Goal: Task Accomplishment & Management: Use online tool/utility

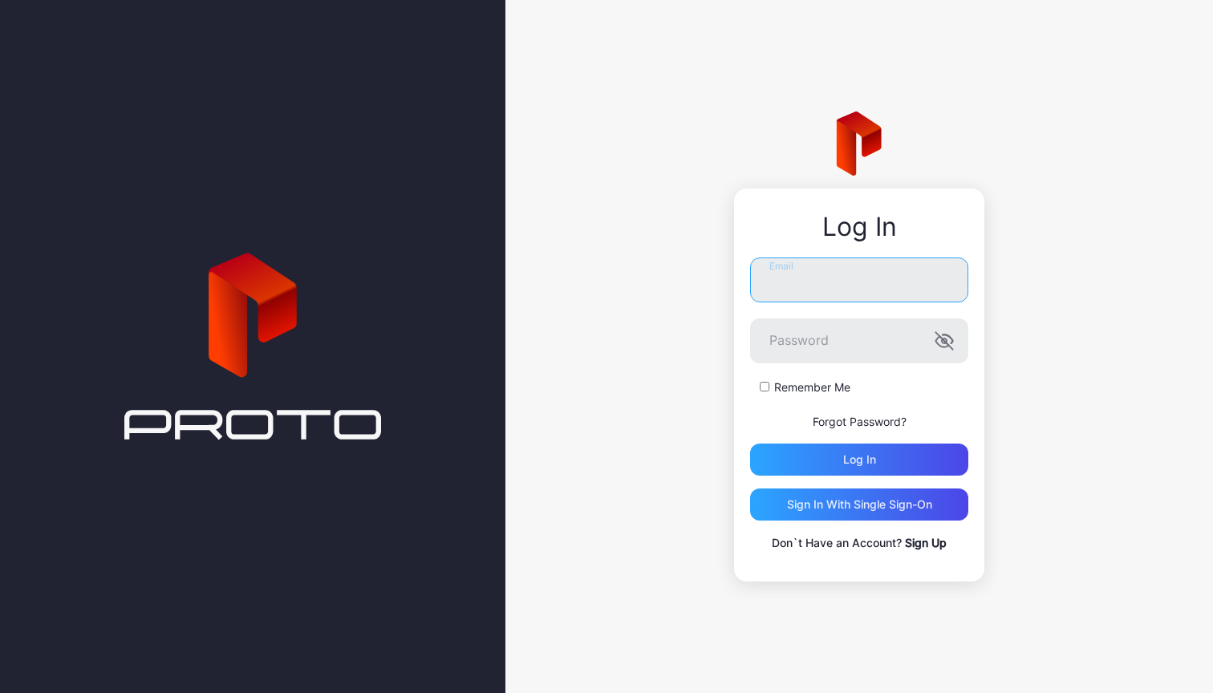
type input "**********"
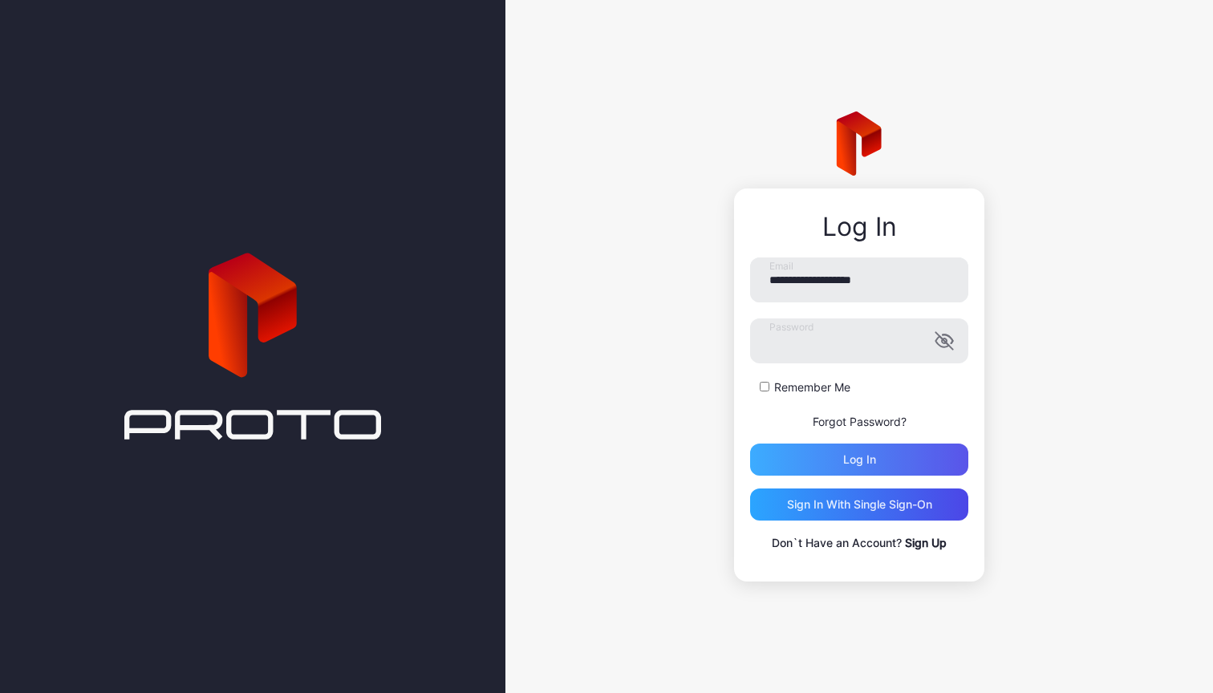
click at [918, 466] on div "Log in" at bounding box center [859, 460] width 218 height 32
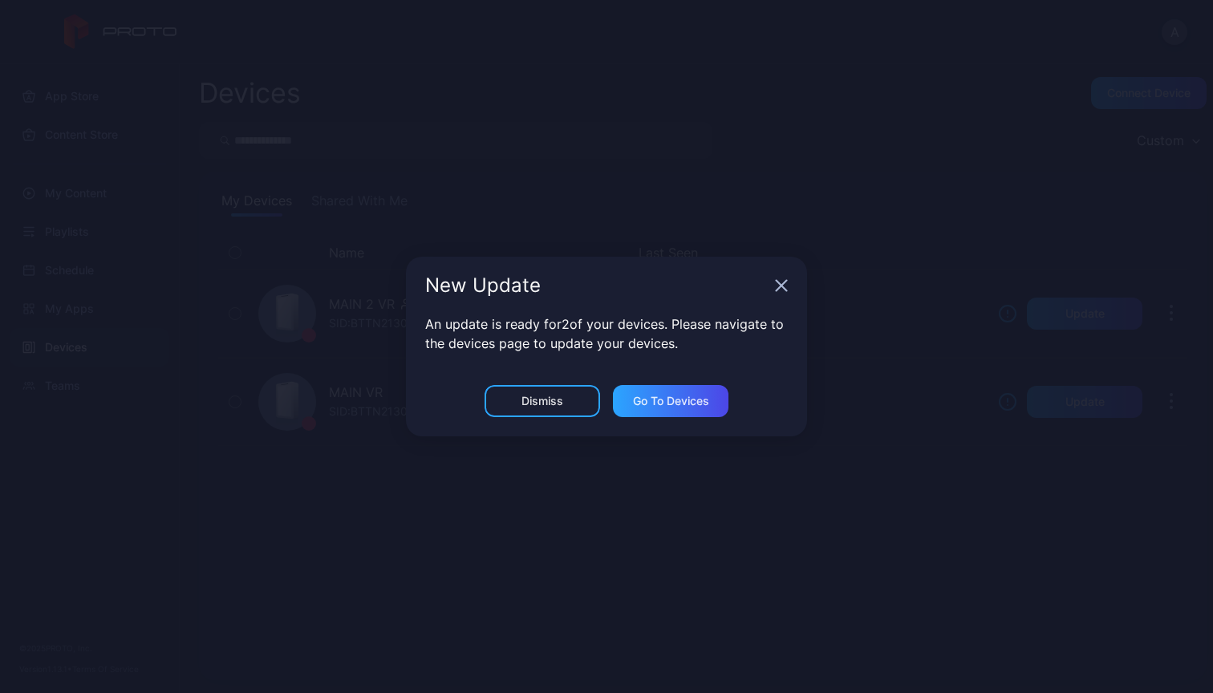
click at [572, 410] on div "Dismiss" at bounding box center [543, 401] width 116 height 32
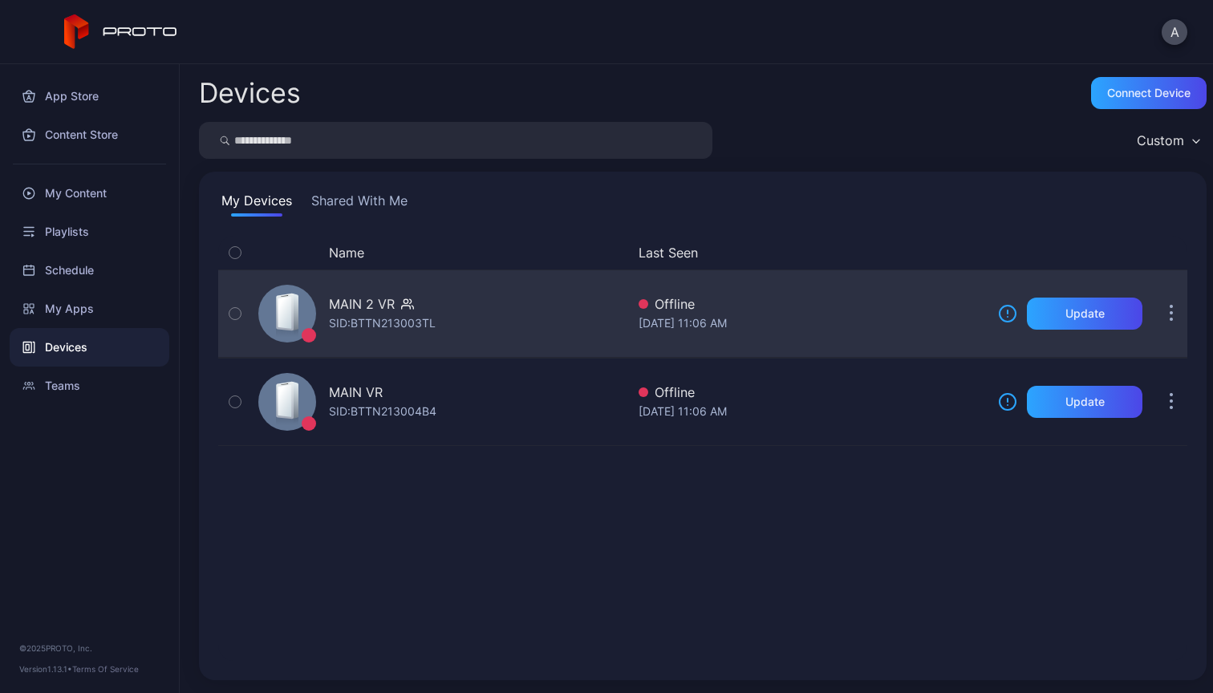
click at [526, 331] on div "MAIN 2 VR SID: BTTN213003TL" at bounding box center [439, 314] width 374 height 80
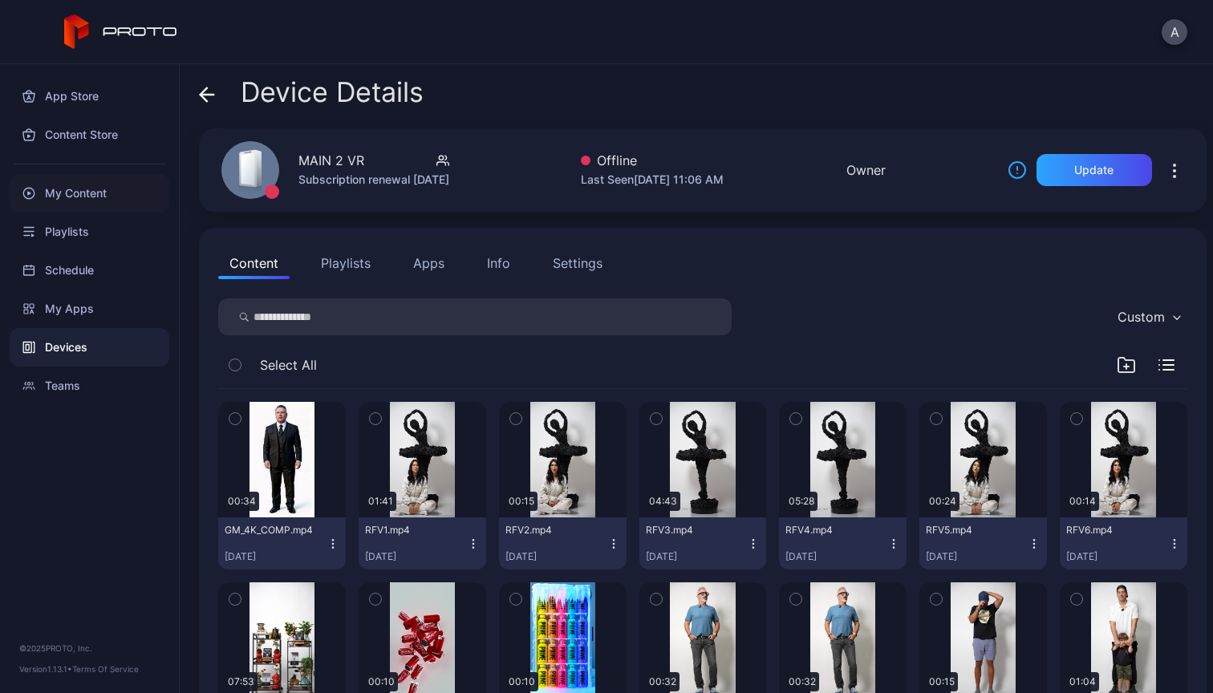
click at [95, 205] on div "My Content" at bounding box center [90, 193] width 160 height 39
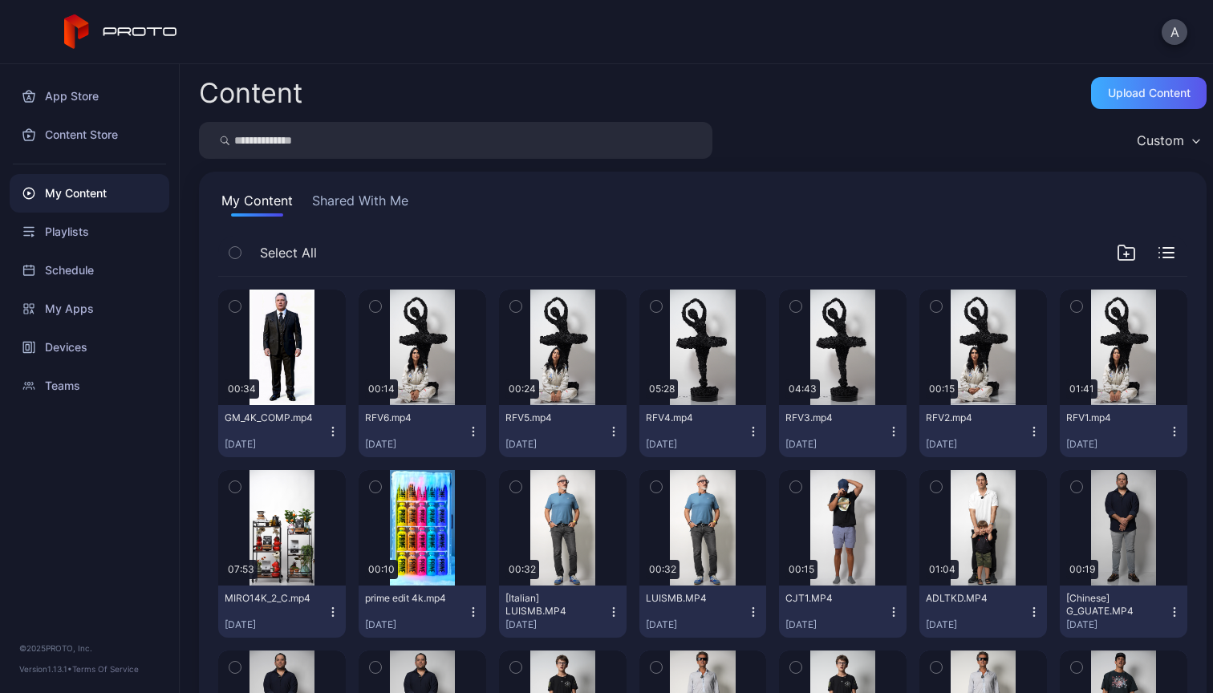
click at [1152, 93] on div "Upload Content" at bounding box center [1149, 93] width 83 height 13
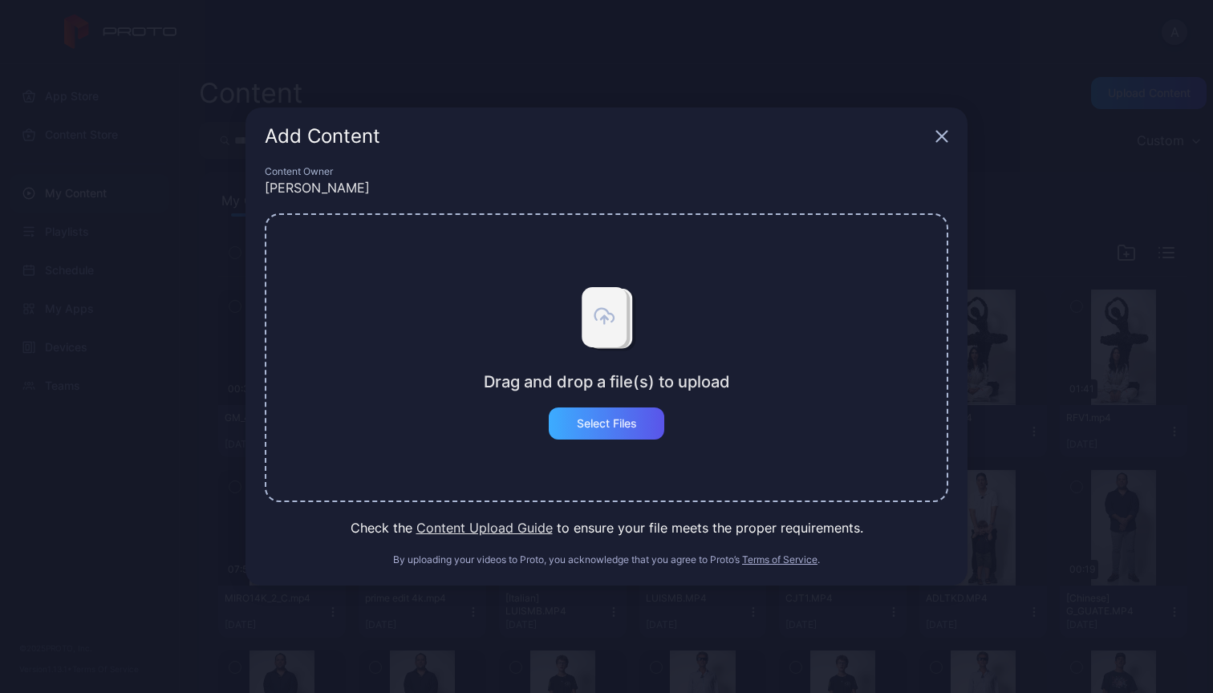
click at [622, 422] on div "Select Files" at bounding box center [607, 423] width 60 height 13
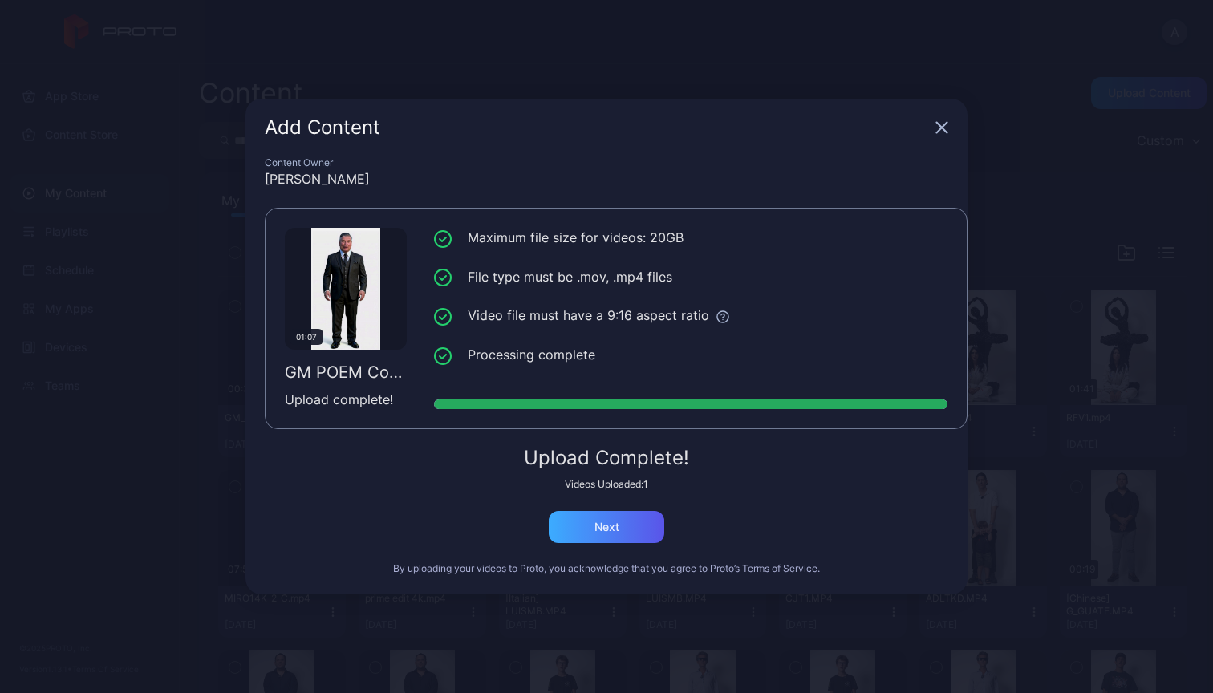
click at [621, 536] on div "Next" at bounding box center [607, 527] width 116 height 32
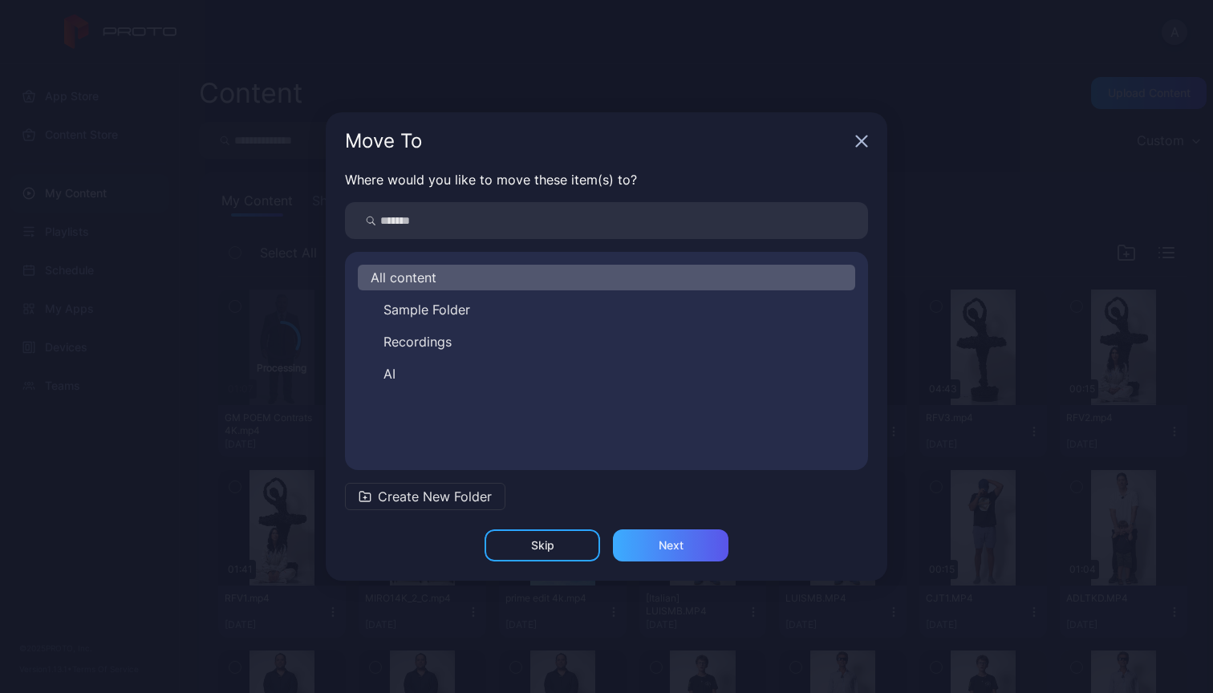
click at [692, 538] on div "Next" at bounding box center [671, 545] width 116 height 32
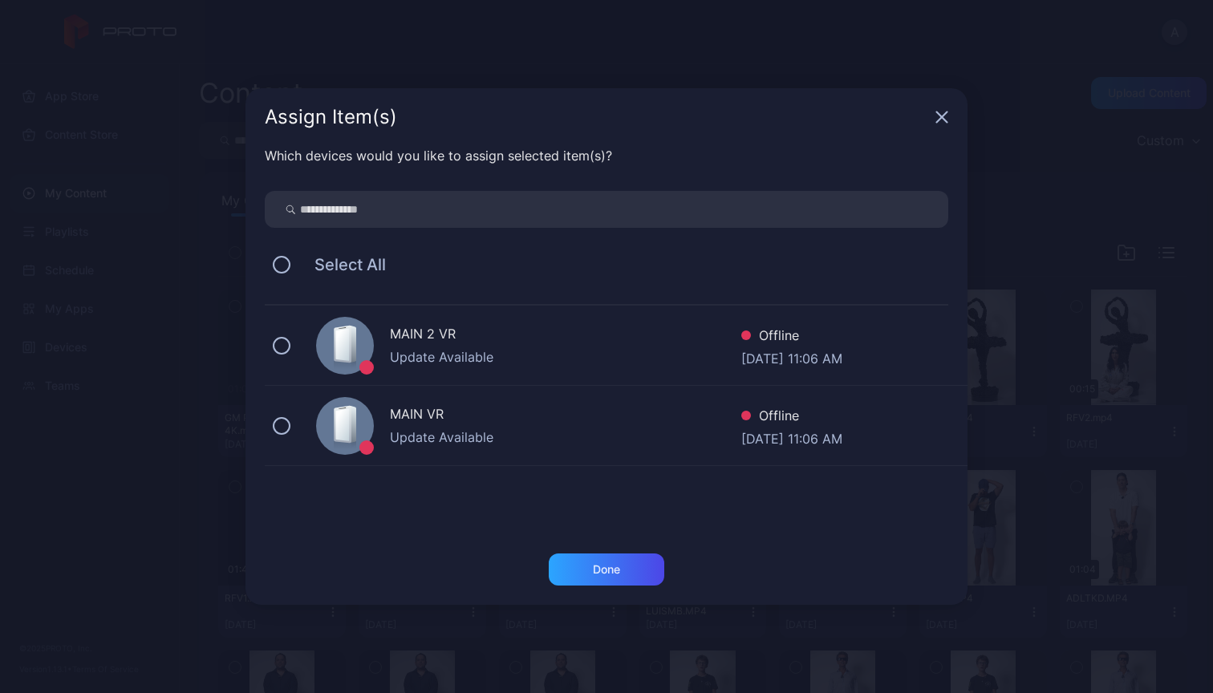
click at [646, 375] on div "MAIN 2 VR Update Available Offline [DATE] 11:06 AM" at bounding box center [616, 346] width 703 height 80
click at [616, 588] on div "Done" at bounding box center [606, 579] width 722 height 51
click at [618, 557] on div "Done" at bounding box center [607, 570] width 116 height 32
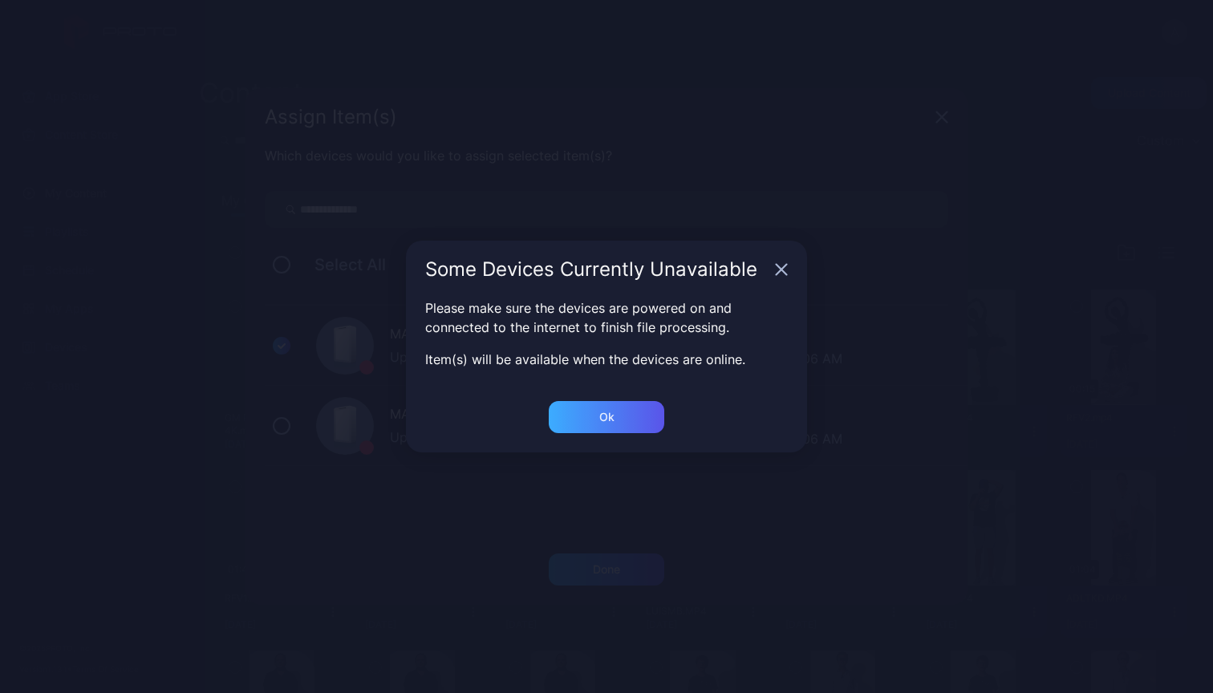
click at [620, 417] on div "Ok" at bounding box center [607, 417] width 116 height 32
